Goal: Transaction & Acquisition: Download file/media

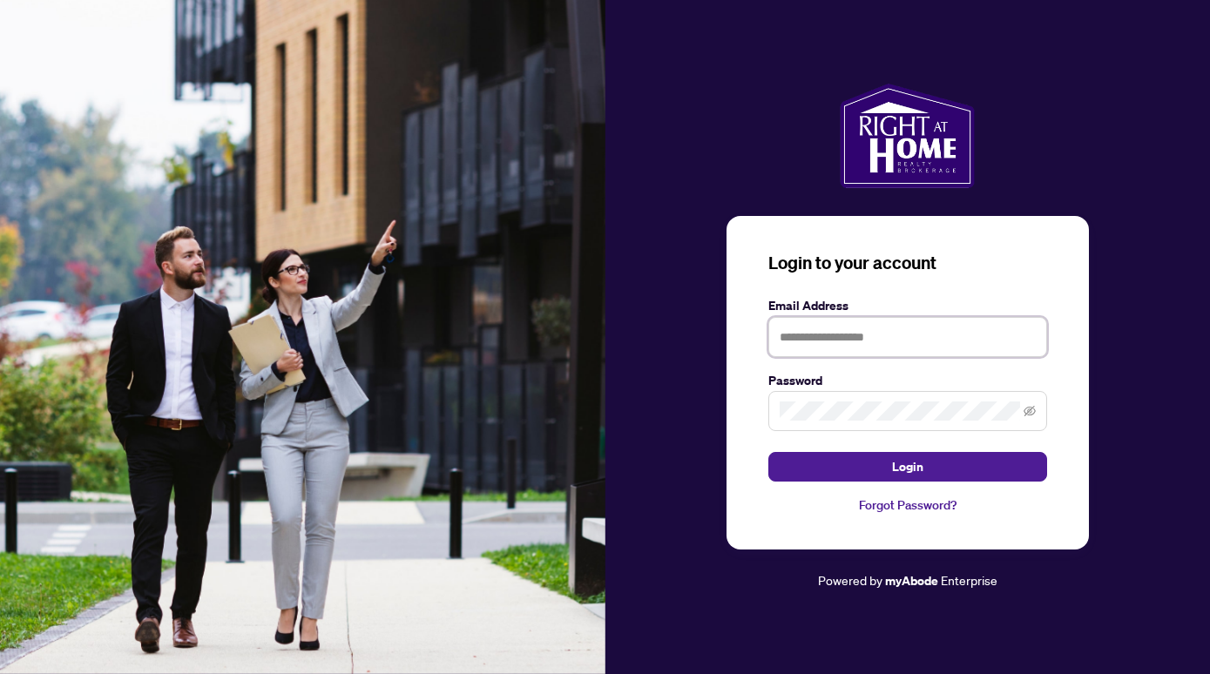
click at [848, 341] on input "text" at bounding box center [908, 337] width 279 height 40
type input "**********"
click at [769, 452] on button "Login" at bounding box center [908, 467] width 279 height 30
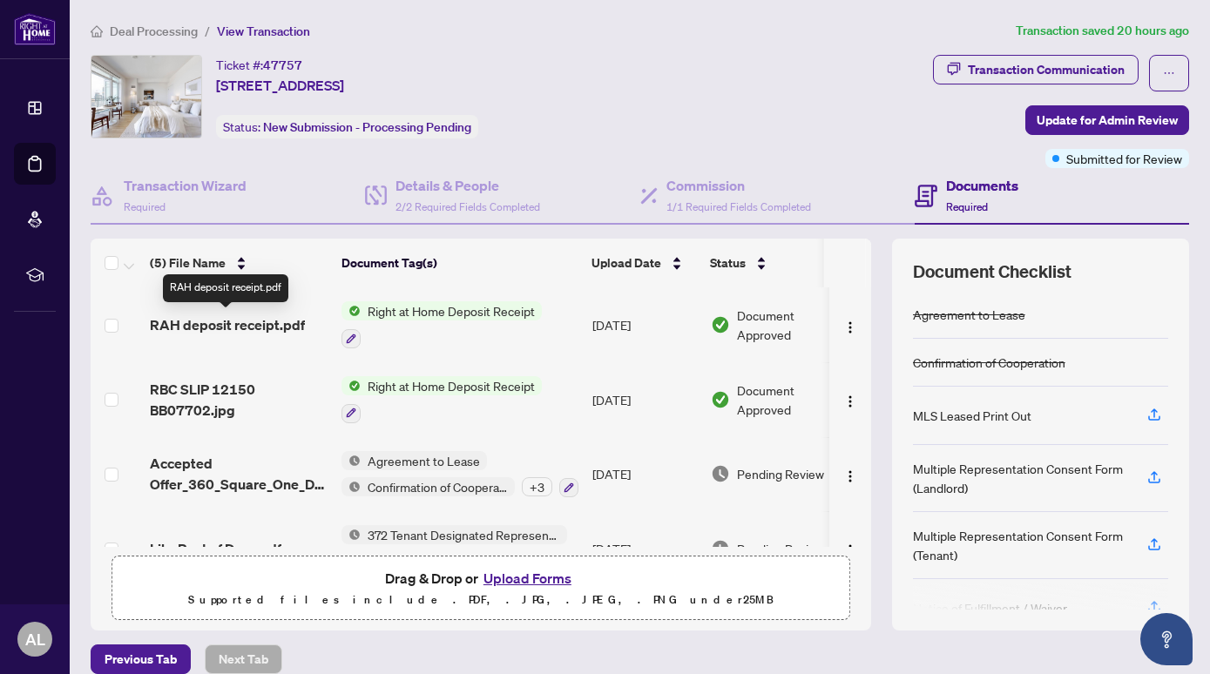
click at [258, 323] on span "RAH deposit receipt.pdf" at bounding box center [227, 325] width 155 height 21
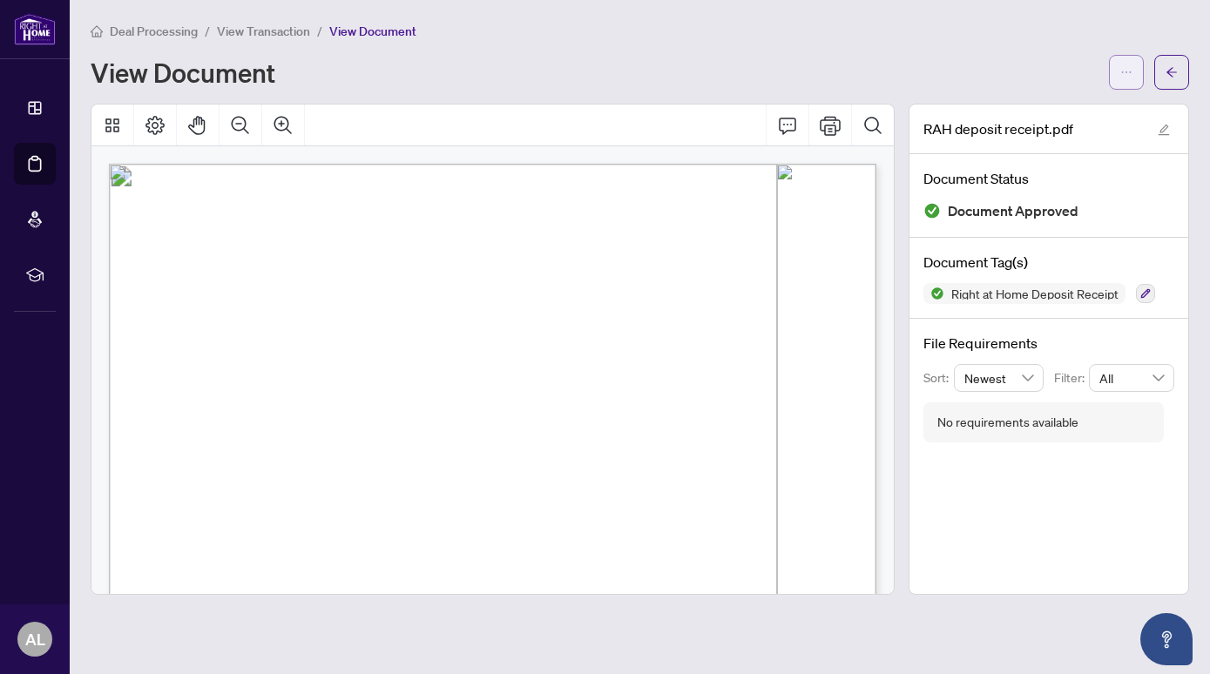
click at [1123, 74] on icon "ellipsis" at bounding box center [1127, 72] width 12 height 12
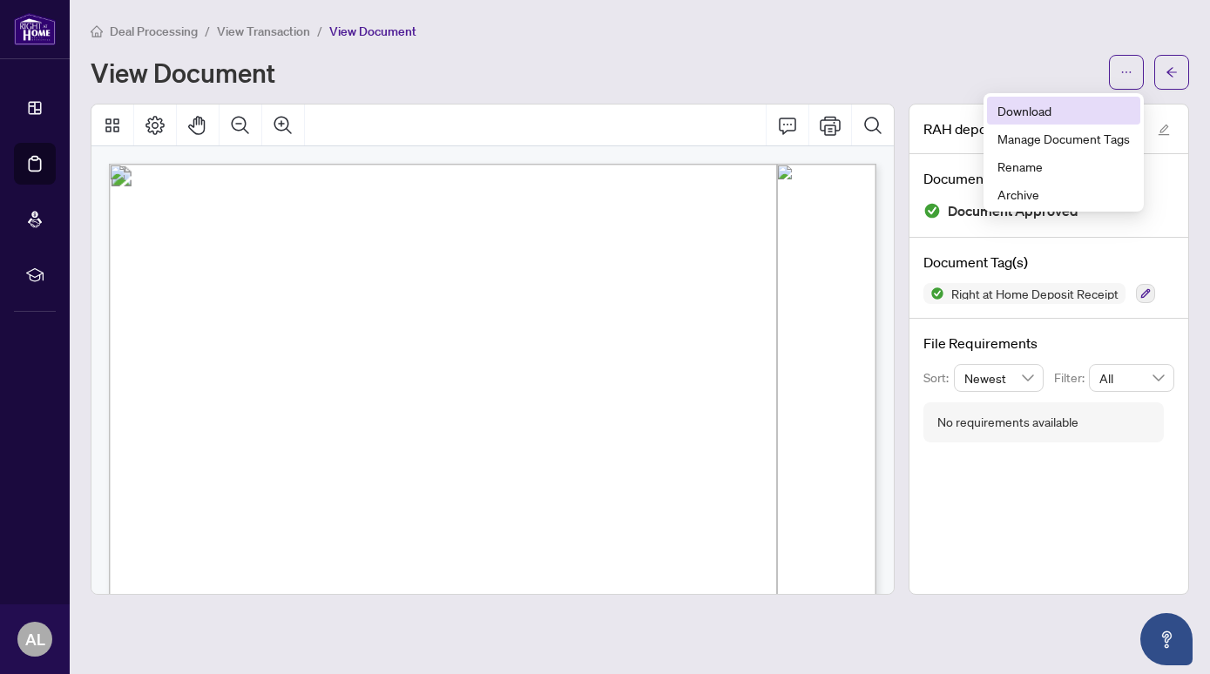
click at [1047, 115] on span "Download" at bounding box center [1064, 110] width 132 height 19
